Goal: Transaction & Acquisition: Purchase product/service

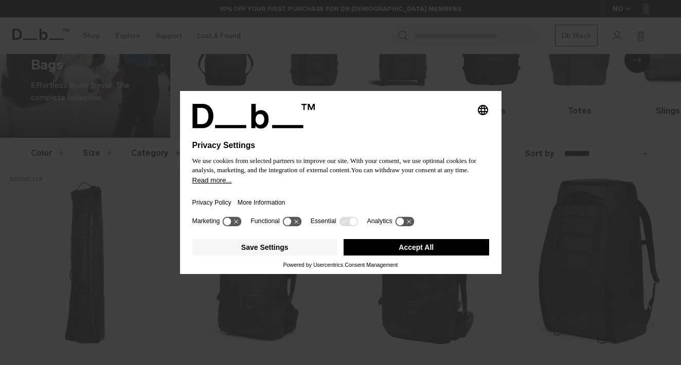
scroll to position [75, 0]
click at [416, 249] on button "Accept All" at bounding box center [417, 247] width 146 height 16
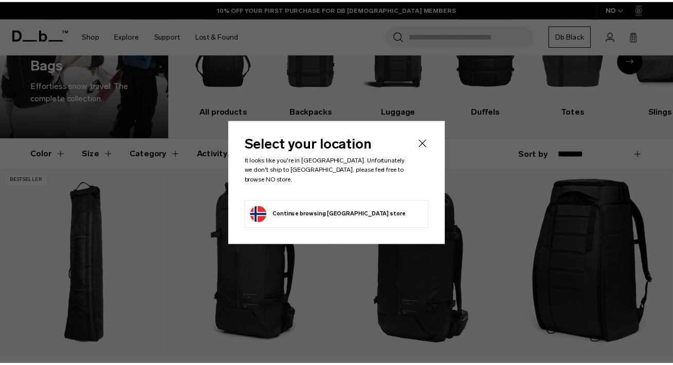
scroll to position [0, 0]
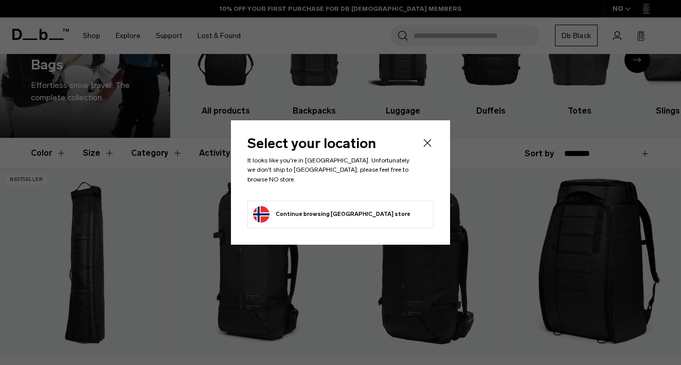
click at [426, 147] on icon "Close" at bounding box center [428, 143] width 8 height 8
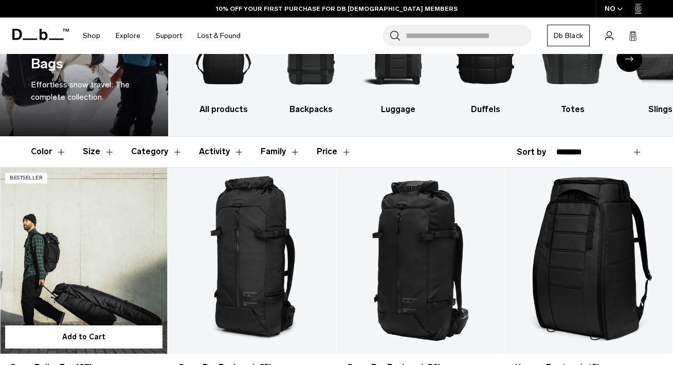
click at [91, 237] on link "Snow Roller Pro 127L" at bounding box center [84, 261] width 168 height 187
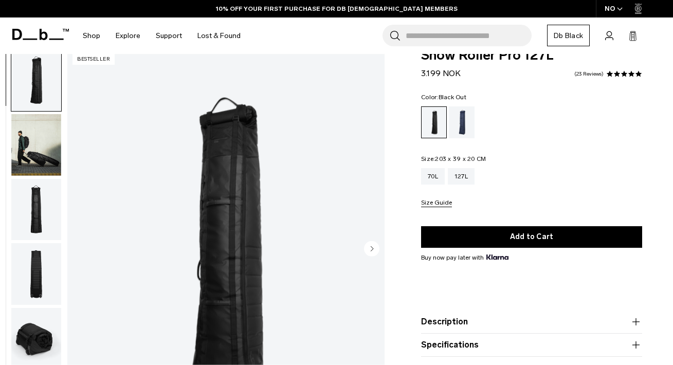
scroll to position [26, 0]
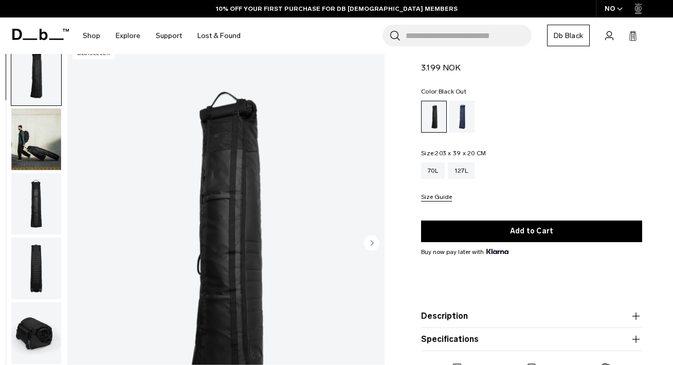
click at [39, 343] on img "button" at bounding box center [36, 333] width 50 height 62
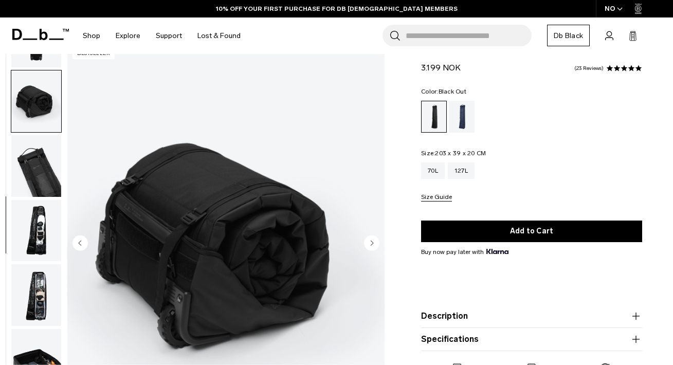
scroll to position [247, 0]
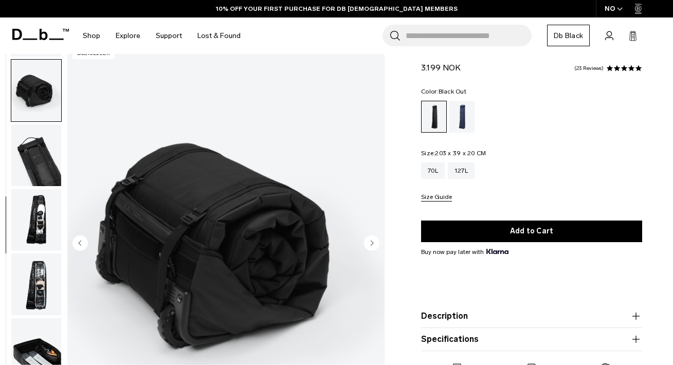
click at [43, 285] on img "button" at bounding box center [36, 285] width 50 height 62
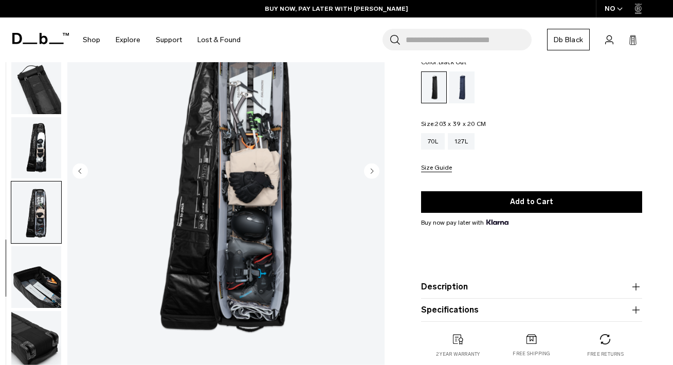
scroll to position [111, 0]
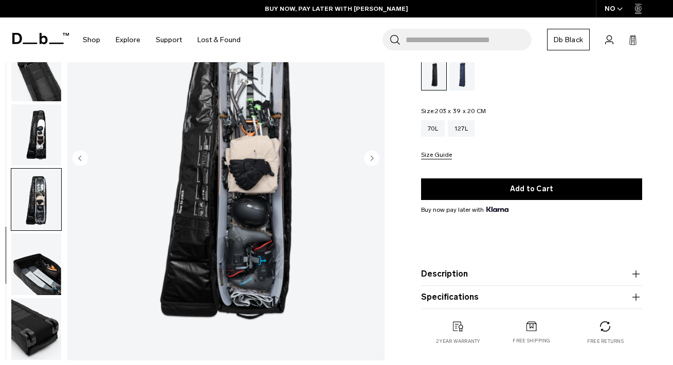
click at [34, 273] on img "button" at bounding box center [36, 265] width 50 height 62
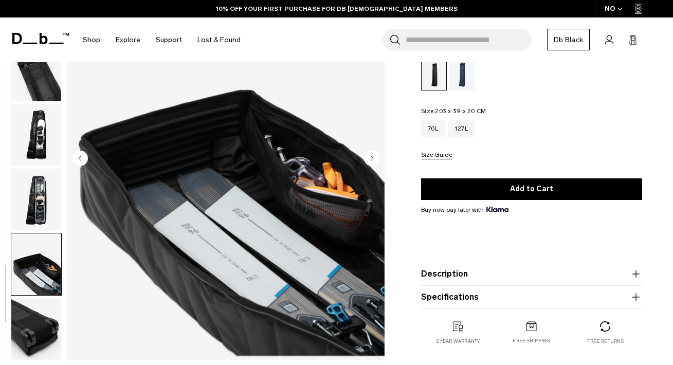
click at [40, 319] on img "button" at bounding box center [36, 329] width 50 height 62
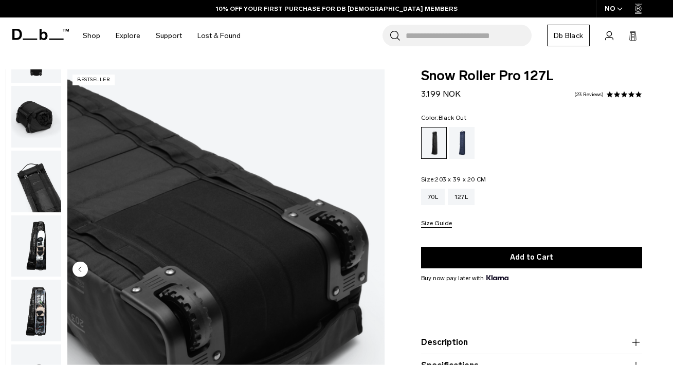
scroll to position [0, 0]
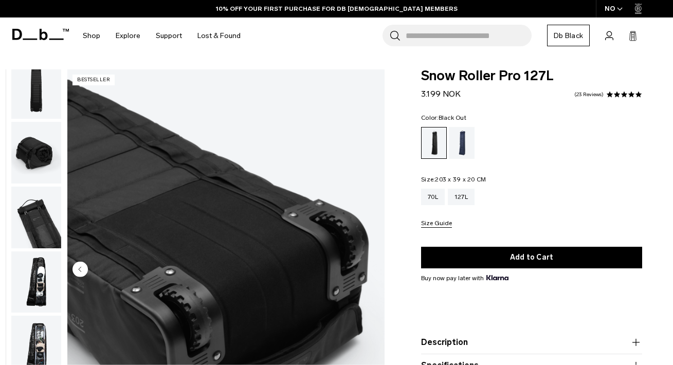
click at [42, 219] on img "button" at bounding box center [36, 218] width 50 height 62
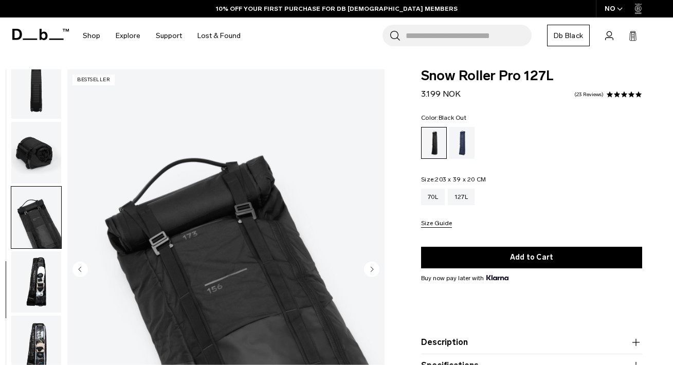
scroll to position [247, 0]
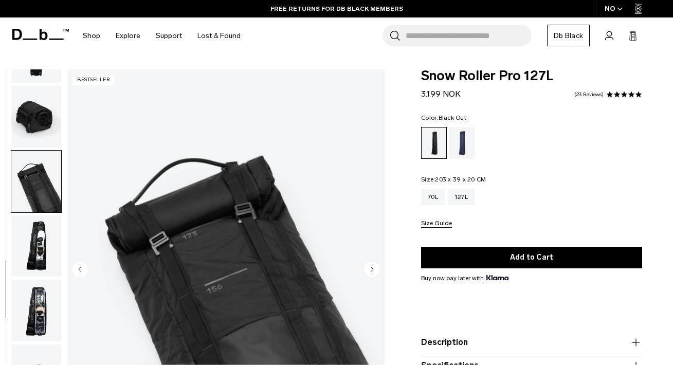
click at [49, 107] on img "button" at bounding box center [36, 117] width 50 height 62
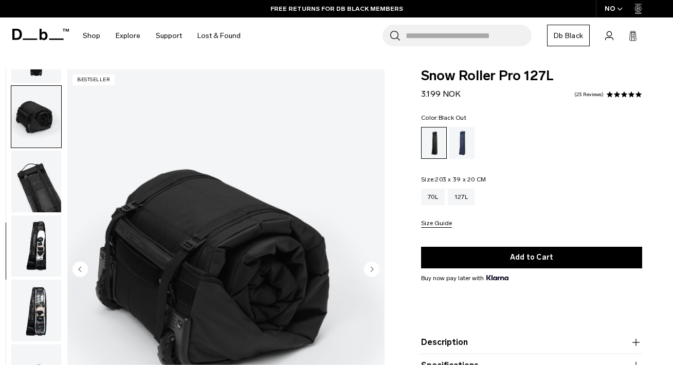
click at [27, 258] on img "button" at bounding box center [36, 247] width 50 height 62
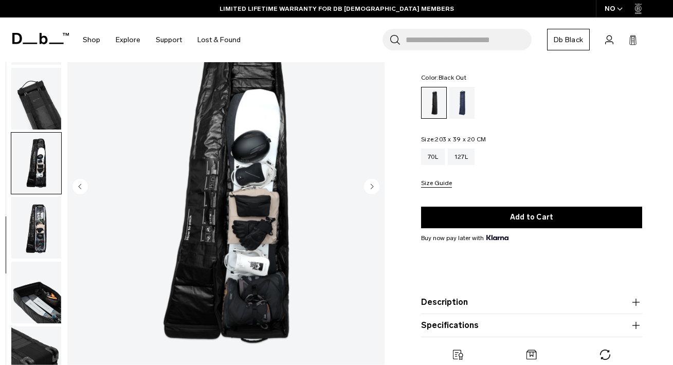
scroll to position [82, 0]
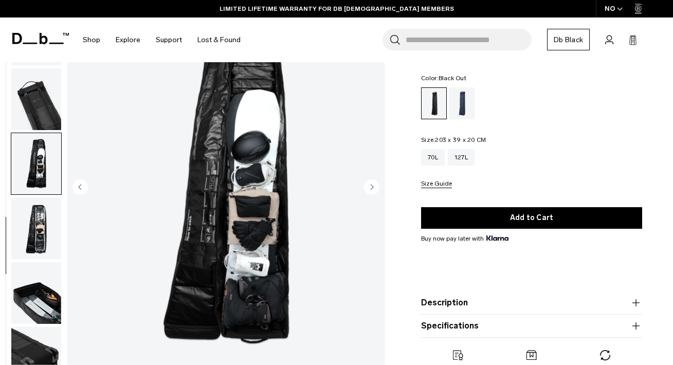
drag, startPoint x: 440, startPoint y: 140, endPoint x: 506, endPoint y: 145, distance: 66.0
click at [506, 145] on fieldset "Size: 203 x 39 x 20 CM Out of stock 70L 127L Size Guide" at bounding box center [531, 162] width 221 height 51
click at [495, 150] on div "70L 127L" at bounding box center [531, 157] width 221 height 16
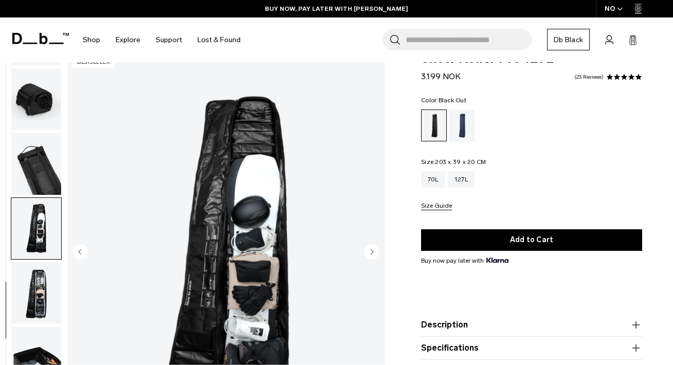
scroll to position [16, 0]
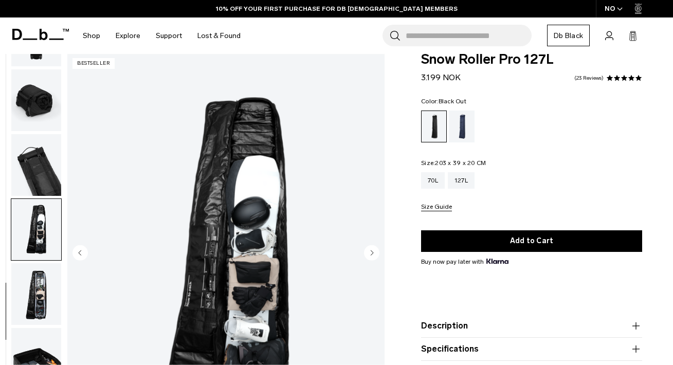
click at [45, 280] on img "button" at bounding box center [36, 294] width 50 height 62
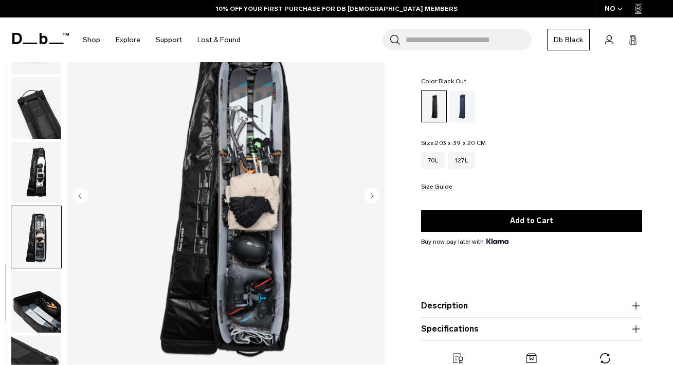
scroll to position [61, 0]
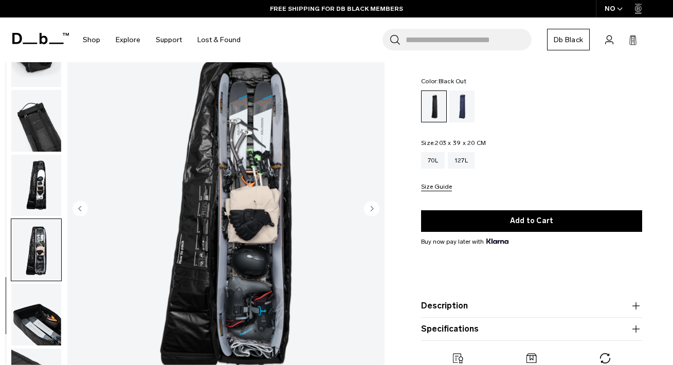
click at [53, 194] on img "button" at bounding box center [36, 186] width 50 height 62
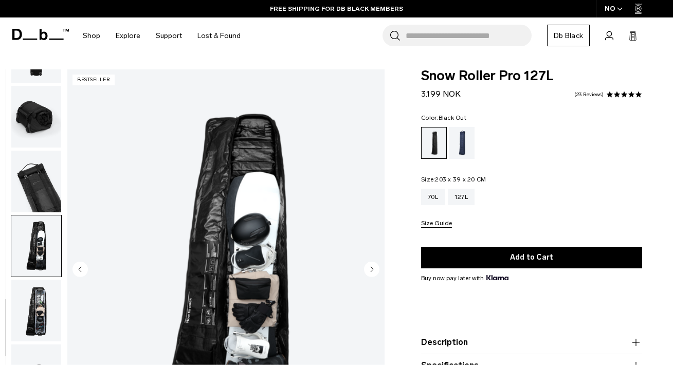
scroll to position [0, 0]
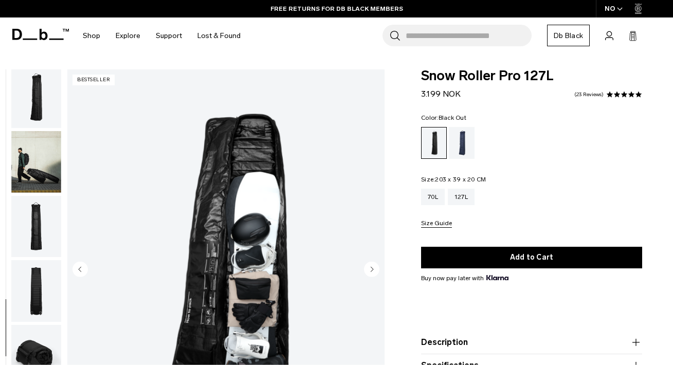
click at [36, 175] on img "button" at bounding box center [36, 162] width 50 height 62
